Goal: Information Seeking & Learning: Check status

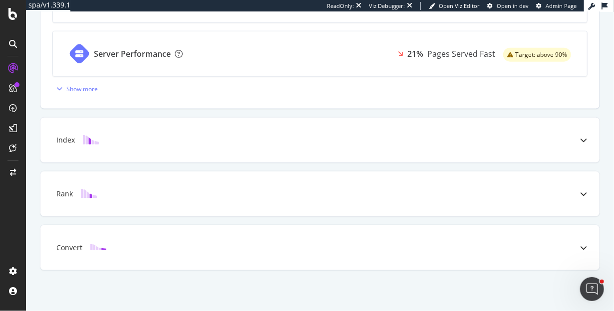
scroll to position [364, 0]
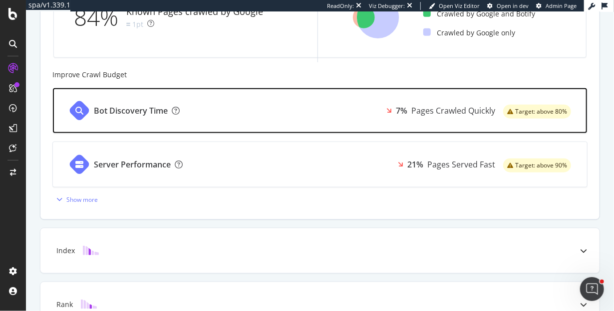
click at [531, 116] on div "Target: above 80%" at bounding box center [537, 112] width 68 height 14
